Goal: Check status: Check status

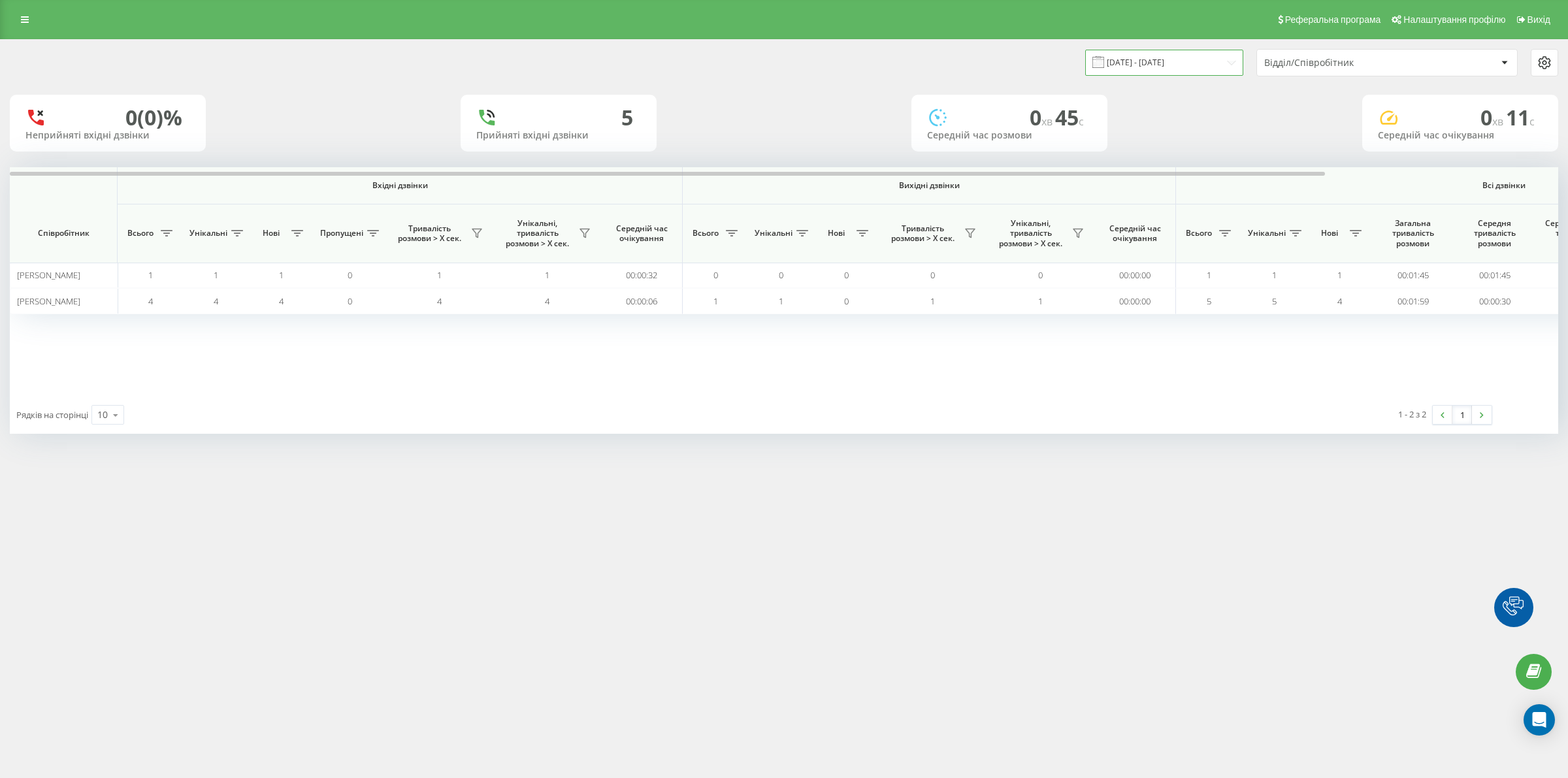
click at [1155, 66] on input "[DATE] - [DATE]" at bounding box center [1164, 63] width 158 height 25
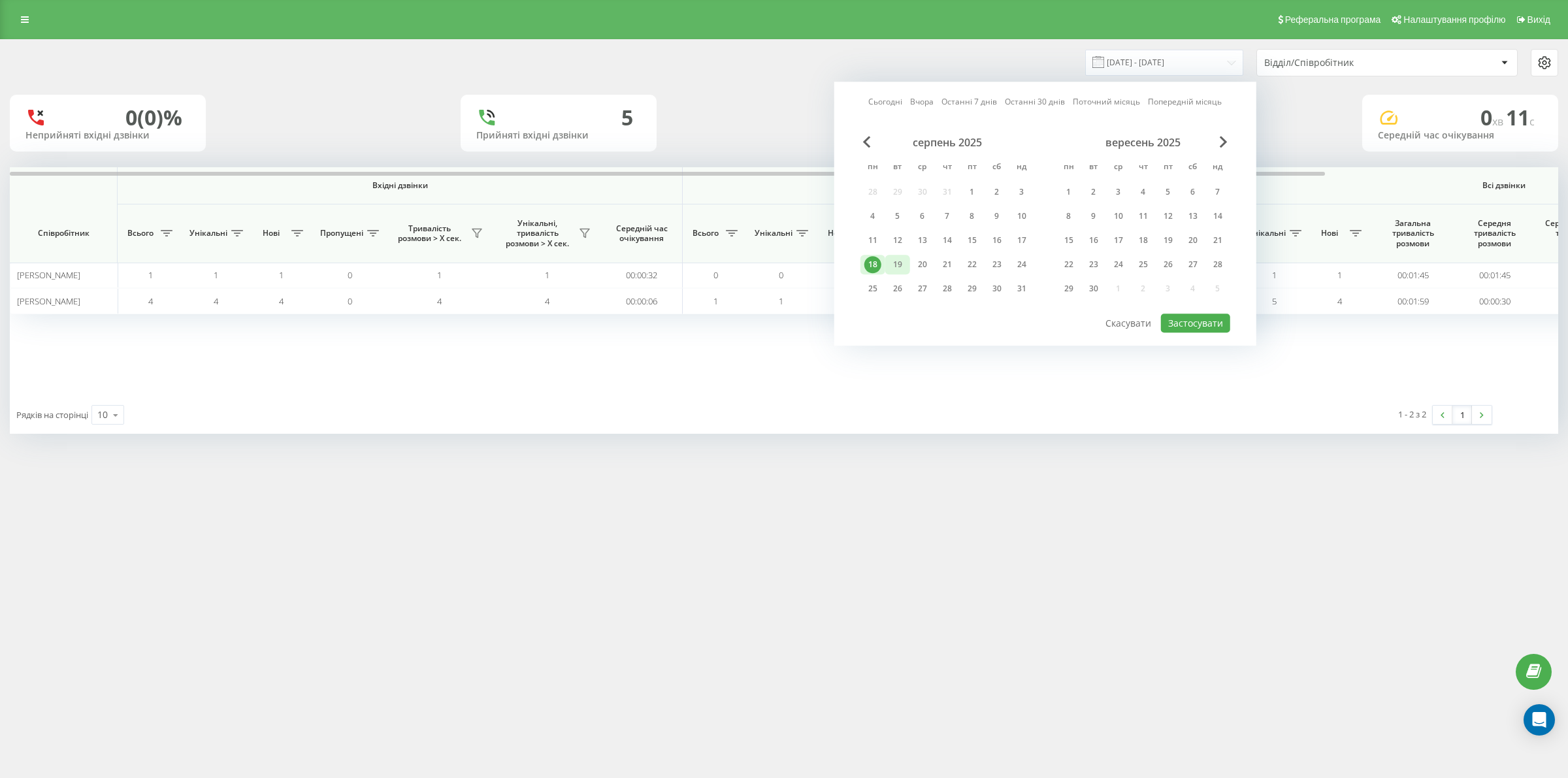
click at [907, 262] on div "19" at bounding box center [897, 265] width 25 height 20
click at [1179, 320] on button "Застосувати" at bounding box center [1195, 322] width 69 height 19
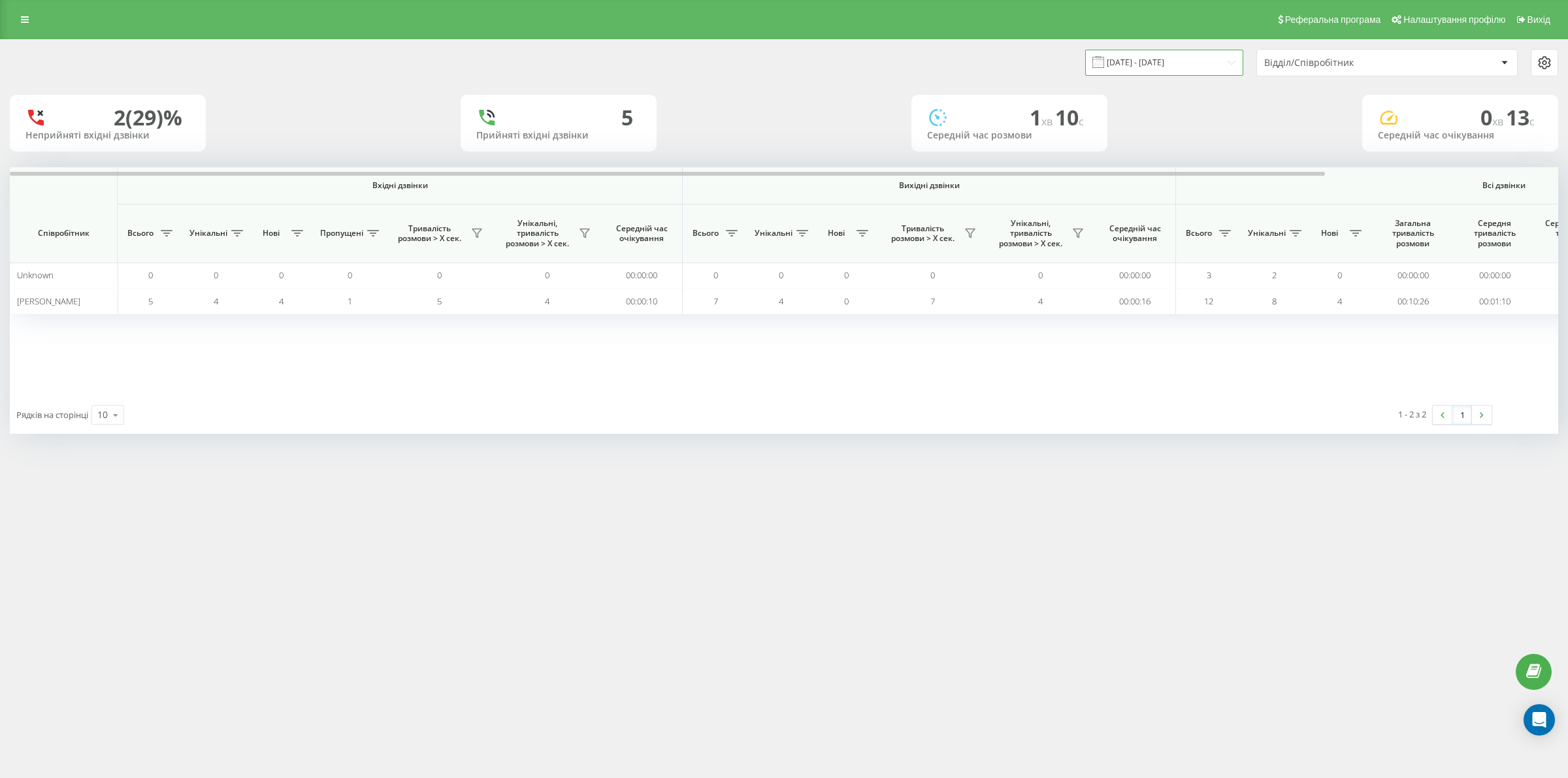
click at [1134, 60] on input "[DATE] - [DATE]" at bounding box center [1164, 63] width 158 height 25
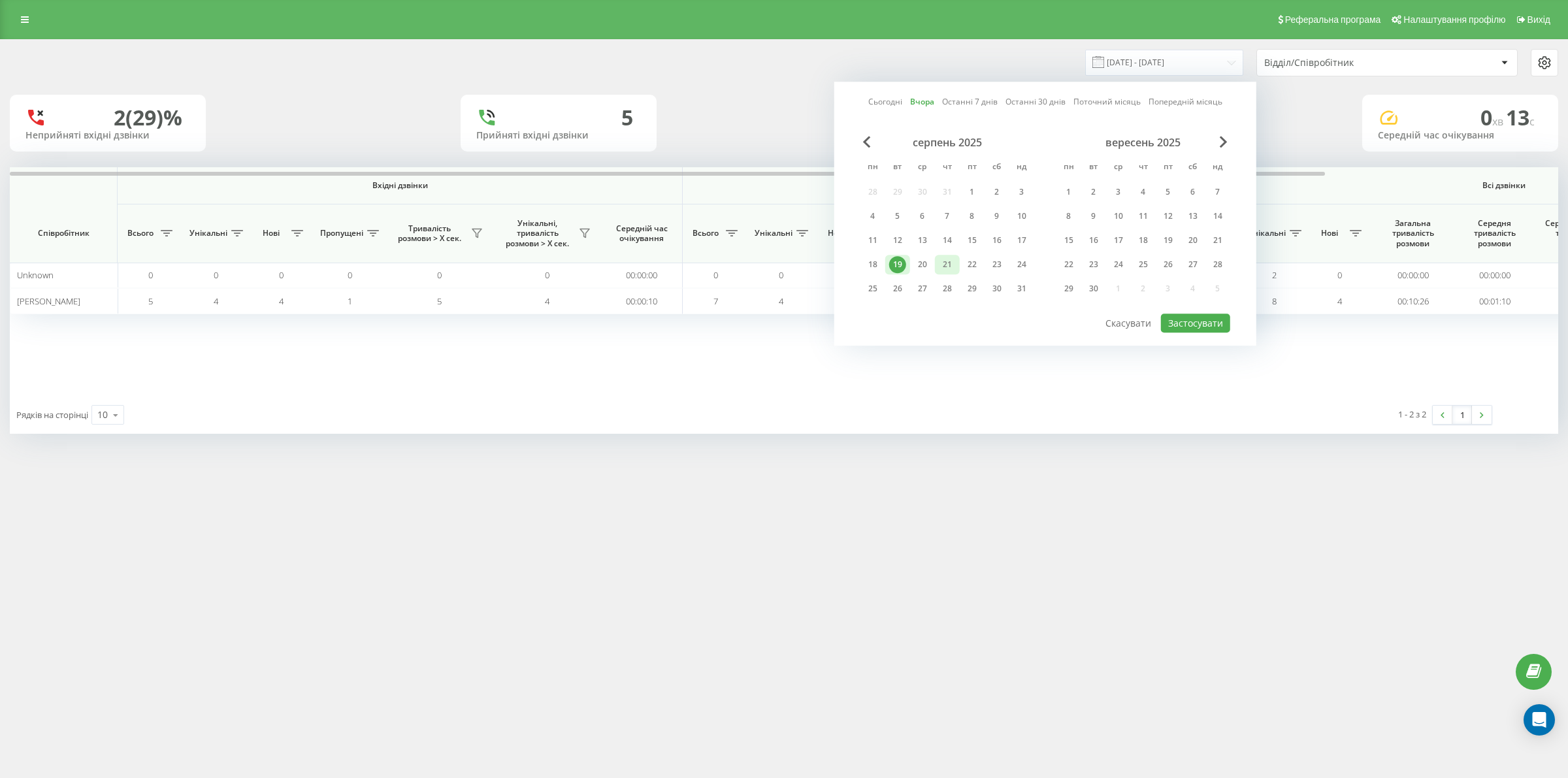
click at [935, 265] on div "21" at bounding box center [947, 265] width 25 height 20
click at [928, 261] on div "20" at bounding box center [923, 265] width 17 height 17
click at [916, 265] on div "20" at bounding box center [923, 265] width 17 height 17
click at [1193, 318] on button "Застосувати" at bounding box center [1195, 322] width 69 height 19
type input "[DATE] - [DATE]"
